Goal: Task Accomplishment & Management: Manage account settings

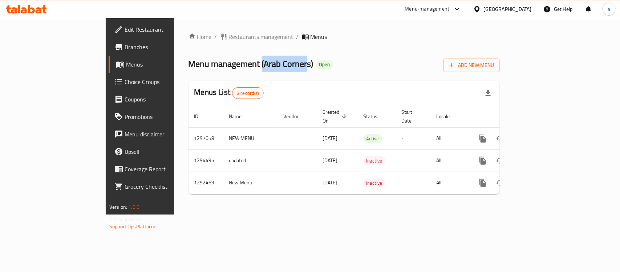
drag, startPoint x: 191, startPoint y: 64, endPoint x: 237, endPoint y: 66, distance: 46.2
click at [237, 66] on span "Menu management ( Arab Corners )" at bounding box center [250, 64] width 125 height 16
click at [228, 65] on span "Menu management ( Arab Corners )" at bounding box center [250, 64] width 125 height 16
drag, startPoint x: 195, startPoint y: 65, endPoint x: 240, endPoint y: 66, distance: 45.8
click at [240, 66] on span "Menu management ( Arab Corners )" at bounding box center [250, 64] width 125 height 16
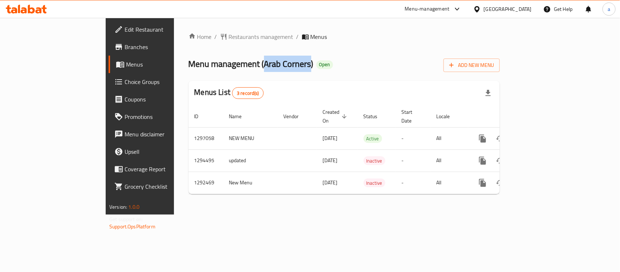
copy span "Arab Corners"
click at [125, 32] on span "Edit Restaurant" at bounding box center [164, 29] width 79 height 9
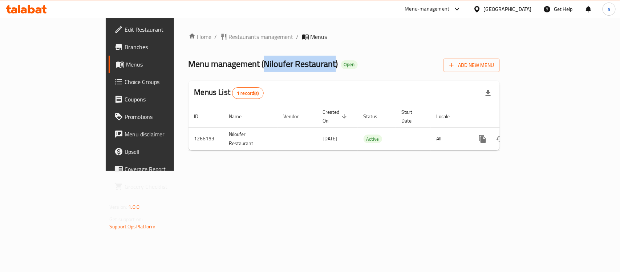
drag, startPoint x: 195, startPoint y: 61, endPoint x: 266, endPoint y: 66, distance: 70.6
click at [266, 66] on span "Menu management ( Niloufer Restaurant )" at bounding box center [263, 64] width 150 height 16
copy span "Niloufer Restaurant"
click at [125, 27] on span "Edit Restaurant" at bounding box center [164, 29] width 79 height 9
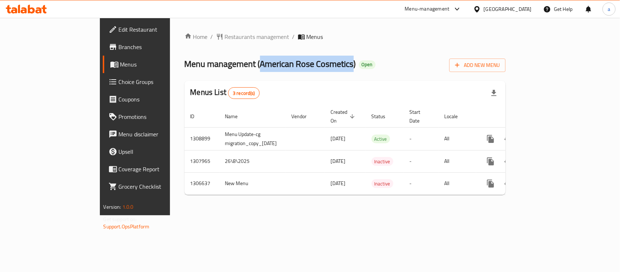
drag, startPoint x: 195, startPoint y: 63, endPoint x: 287, endPoint y: 68, distance: 92.4
click at [287, 68] on span "Menu management ( American Rose Cosmetics )" at bounding box center [269, 64] width 171 height 16
copy span "American Rose Cosmetics"
click at [225, 41] on span "Restaurants management" at bounding box center [257, 36] width 65 height 9
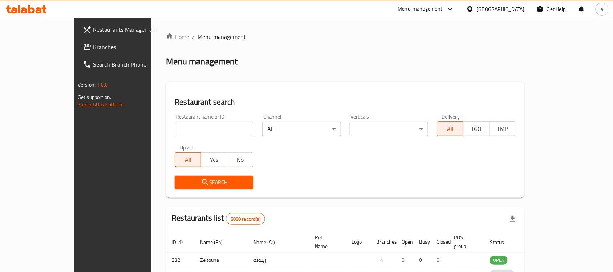
click at [74, 48] on div "Restaurants Management Branches Search Branch Phone Version: 1.0.0 Get support …" at bounding box center [306, 234] width 465 height 432
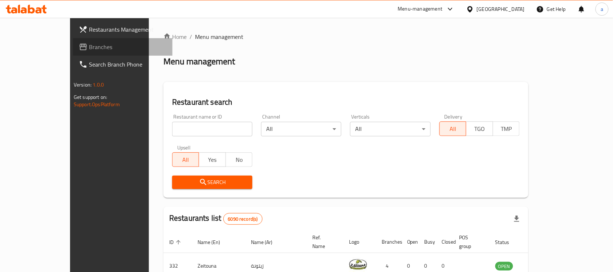
click at [89, 48] on span "Branches" at bounding box center [128, 46] width 78 height 9
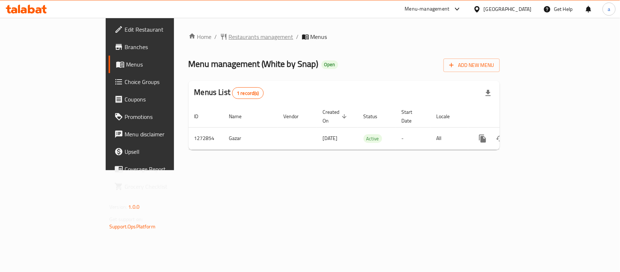
click at [229, 32] on span "Restaurants management" at bounding box center [261, 36] width 65 height 9
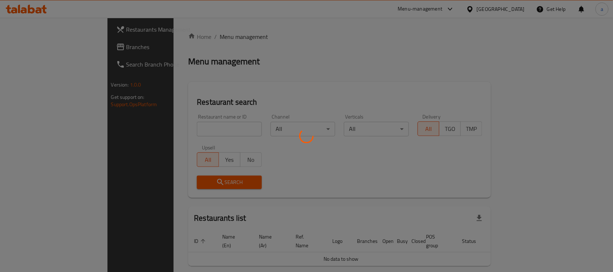
click at [23, 45] on div at bounding box center [306, 136] width 613 height 272
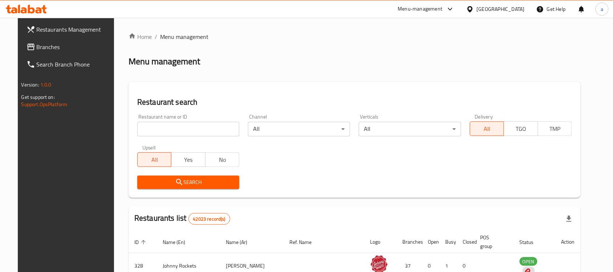
click at [37, 46] on span "Branches" at bounding box center [76, 46] width 78 height 9
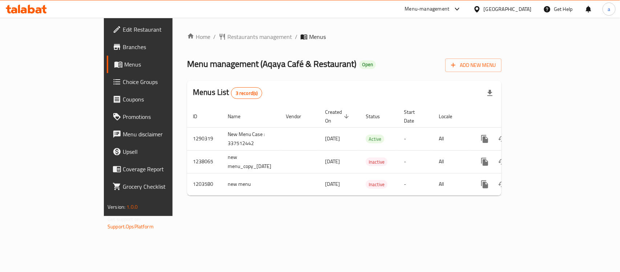
click at [123, 31] on span "Edit Restaurant" at bounding box center [162, 29] width 79 height 9
click at [172, 22] on div "Home / Restaurants management / Menus Menu management ( Aqaya Café & Restaurant…" at bounding box center [344, 117] width 344 height 198
click at [172, 30] on div "Home / Restaurants management / Menus Menu management ( Aqaya Café & Restaurant…" at bounding box center [344, 117] width 344 height 198
click at [227, 37] on span "Restaurants management" at bounding box center [259, 36] width 65 height 9
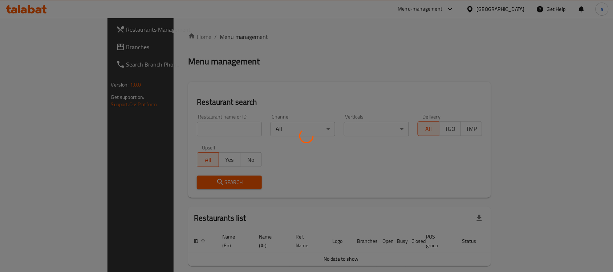
click at [27, 47] on div at bounding box center [306, 136] width 613 height 272
click at [24, 46] on div at bounding box center [306, 136] width 613 height 272
